Goal: Find specific page/section: Find specific page/section

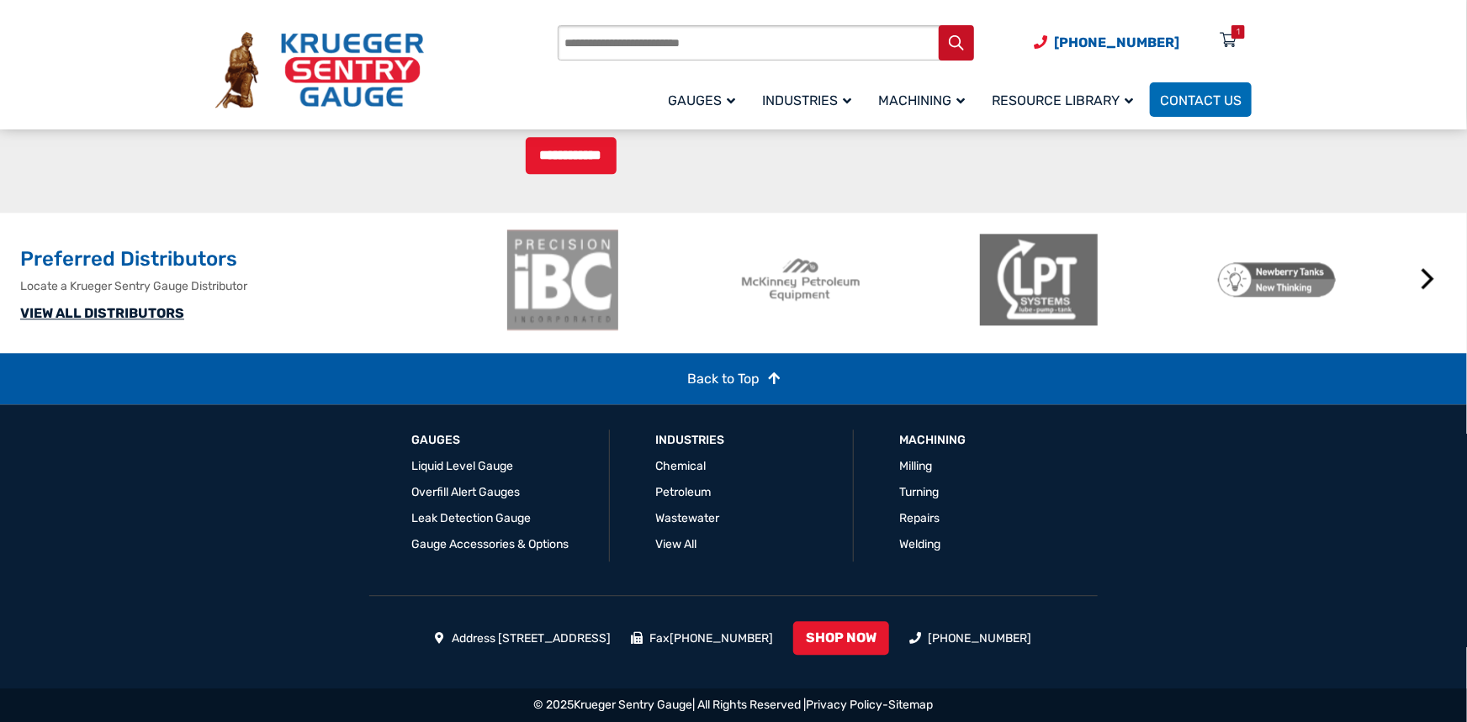
scroll to position [1973, 0]
click at [136, 319] on link "VIEW ALL DISTRIBUTORS" at bounding box center [102, 313] width 164 height 16
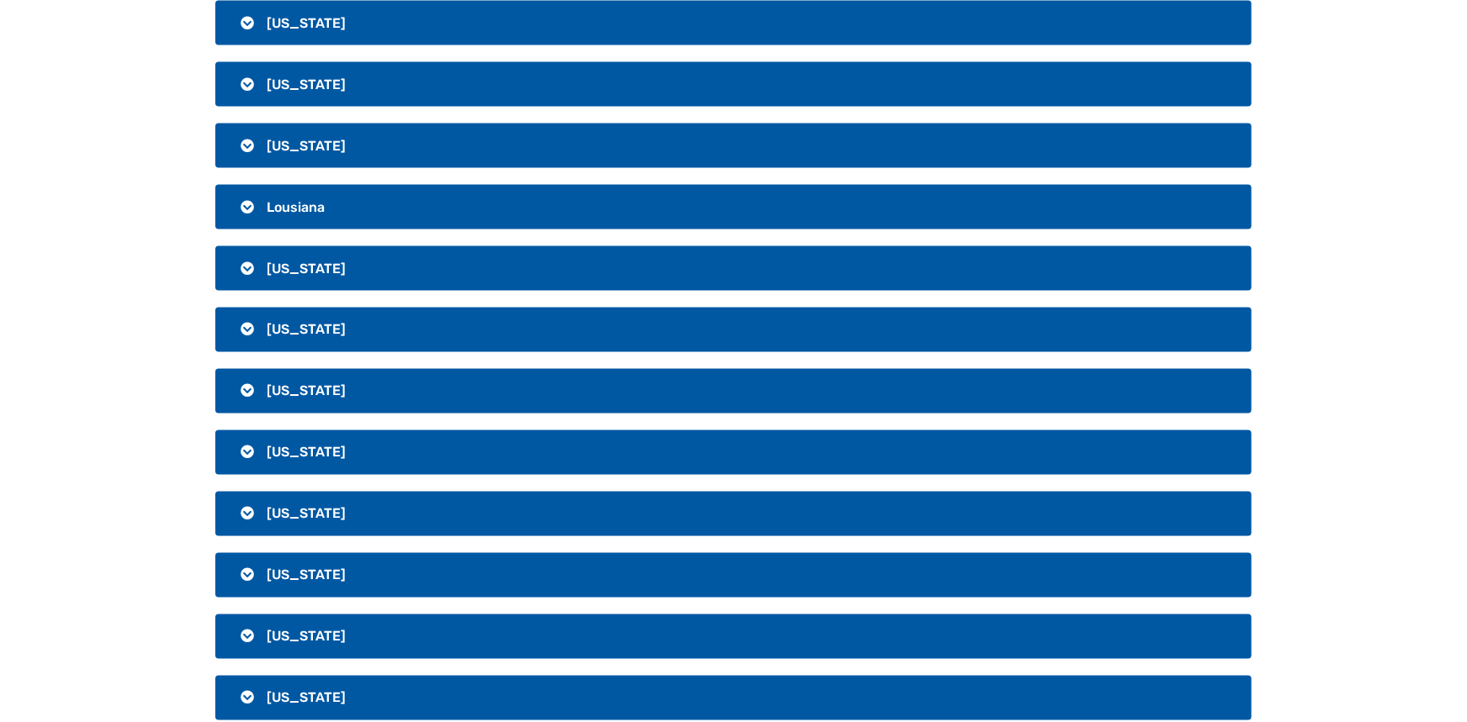
click at [247, 394] on h3 "[US_STATE]" at bounding box center [733, 391] width 1036 height 45
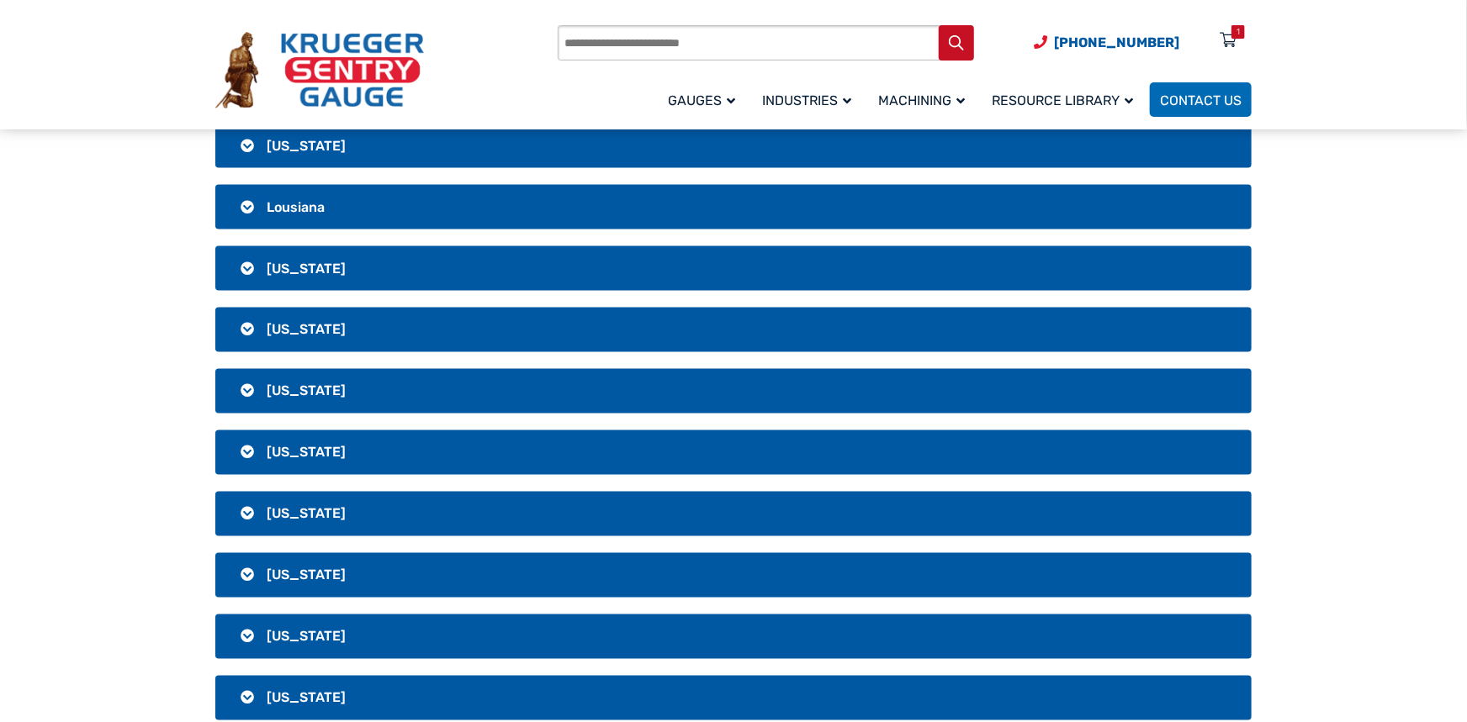
click at [249, 389] on h3 "[US_STATE]" at bounding box center [733, 391] width 1036 height 45
